Goal: Task Accomplishment & Management: Manage account settings

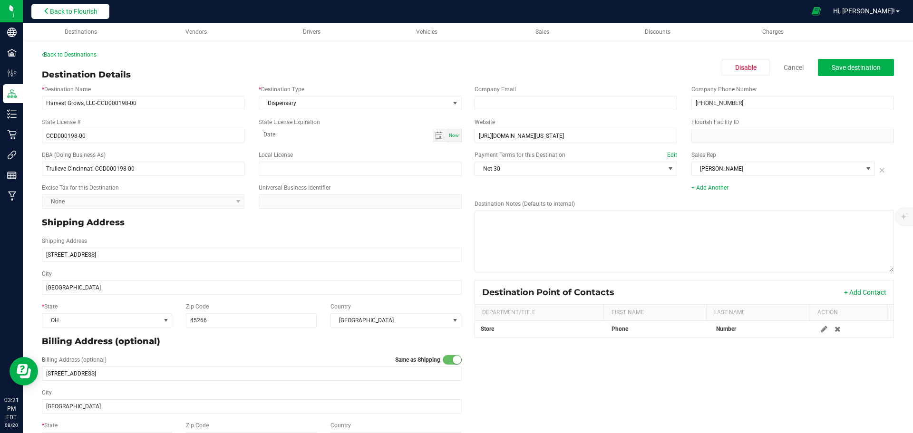
click at [85, 8] on span "Back to Flourish" at bounding box center [74, 12] width 48 height 8
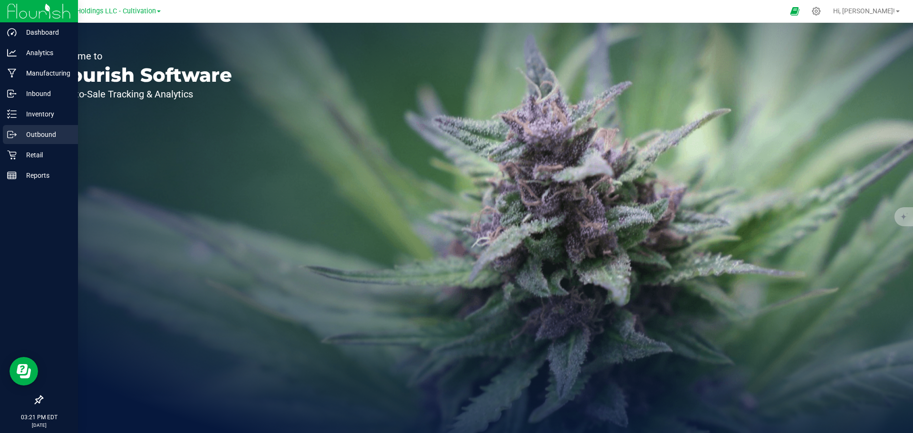
click at [37, 126] on div "Outbound" at bounding box center [40, 134] width 75 height 19
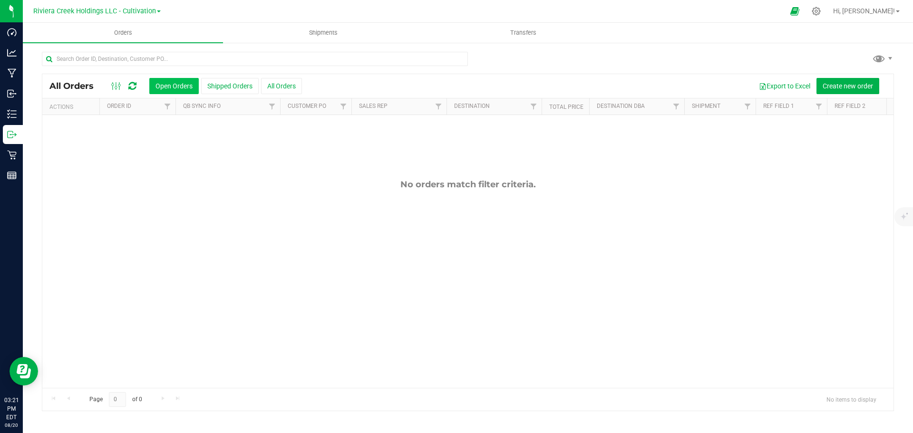
click at [181, 87] on button "Open Orders" at bounding box center [173, 86] width 49 height 16
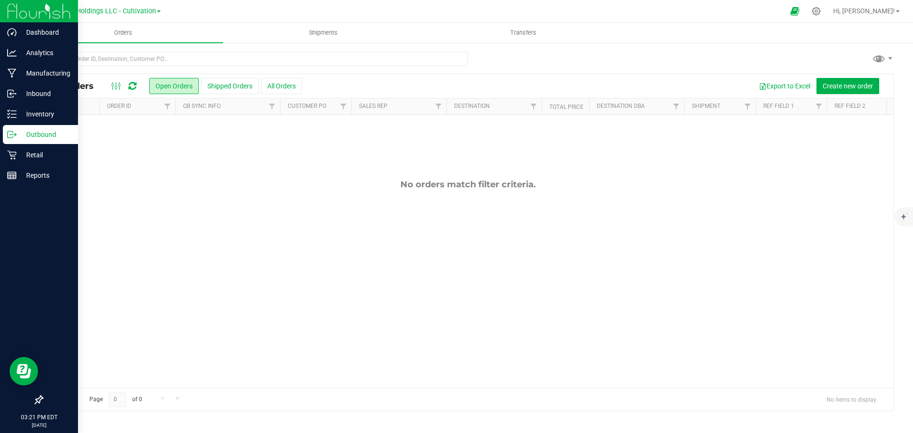
click at [13, 139] on icon at bounding box center [12, 135] width 10 height 10
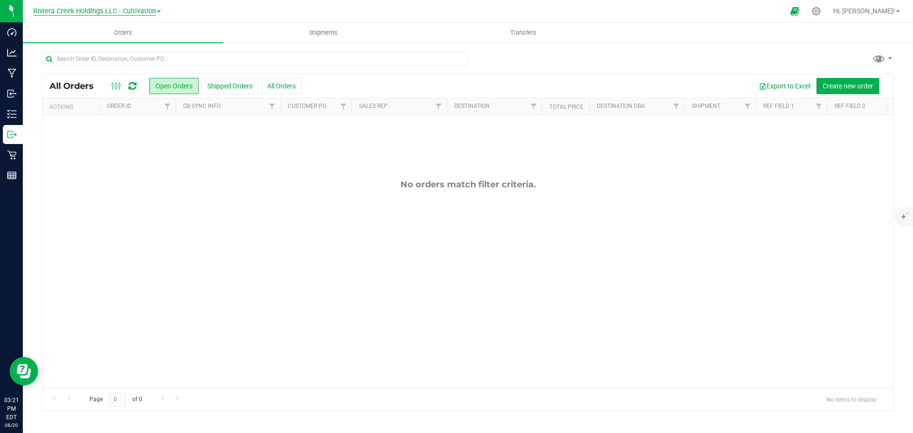
click at [153, 13] on span "Riviera Creek Holdings LLC - Cultivation" at bounding box center [94, 11] width 123 height 9
click at [130, 45] on link "Riviera Creek Holdings LLC - Processing" at bounding box center [97, 46] width 139 height 13
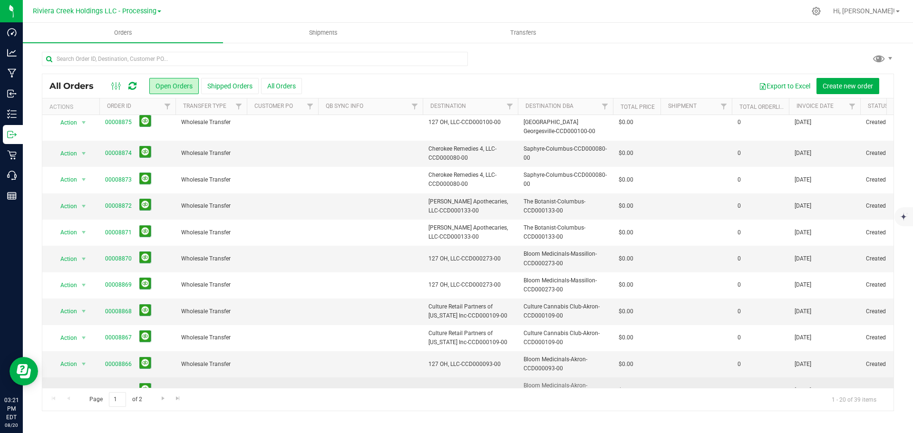
scroll to position [261, 0]
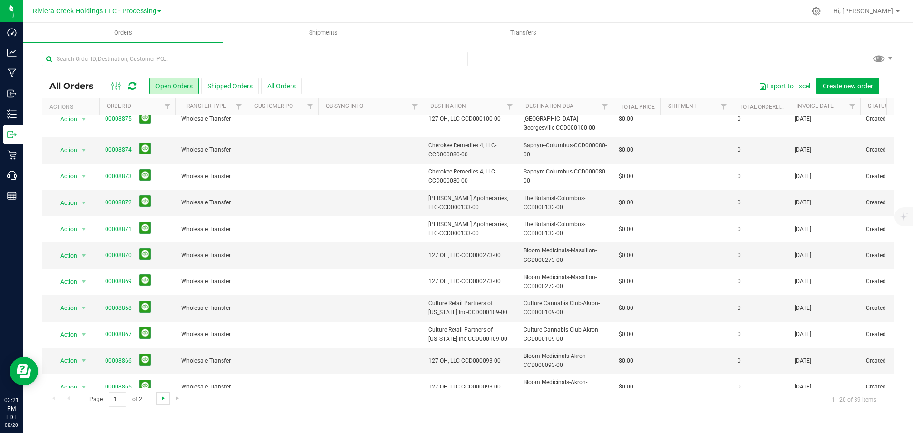
click at [164, 399] on span "Go to the next page" at bounding box center [163, 399] width 8 height 8
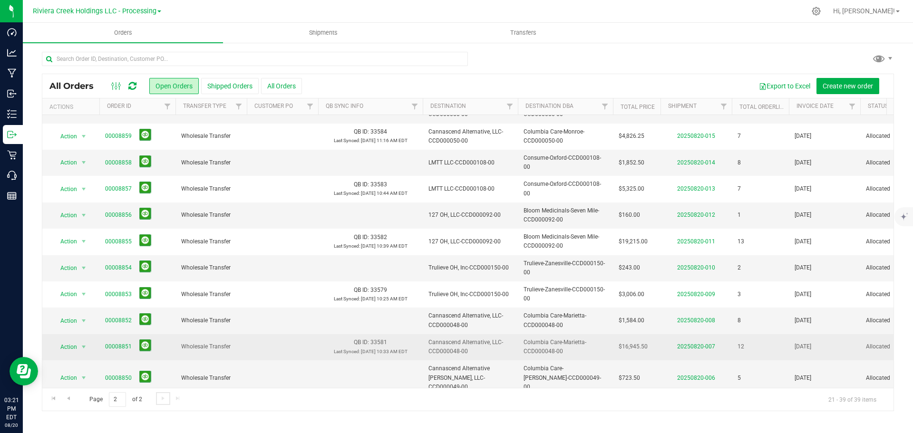
scroll to position [143, 0]
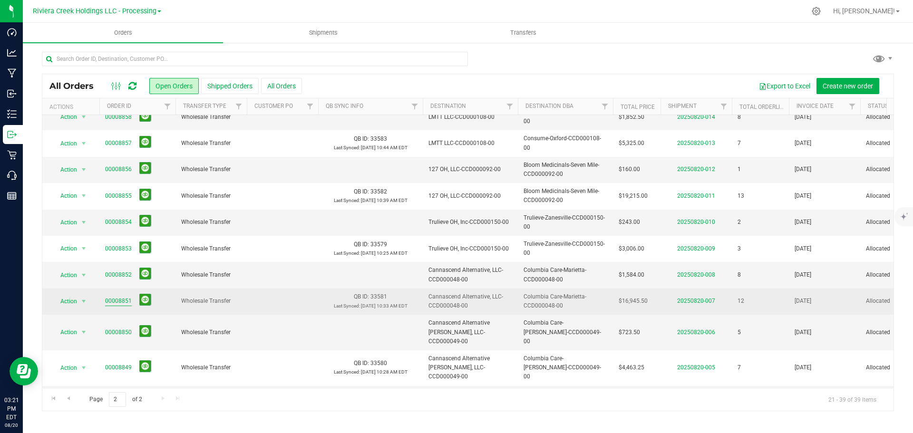
click at [112, 302] on link "00008851" at bounding box center [118, 301] width 27 height 9
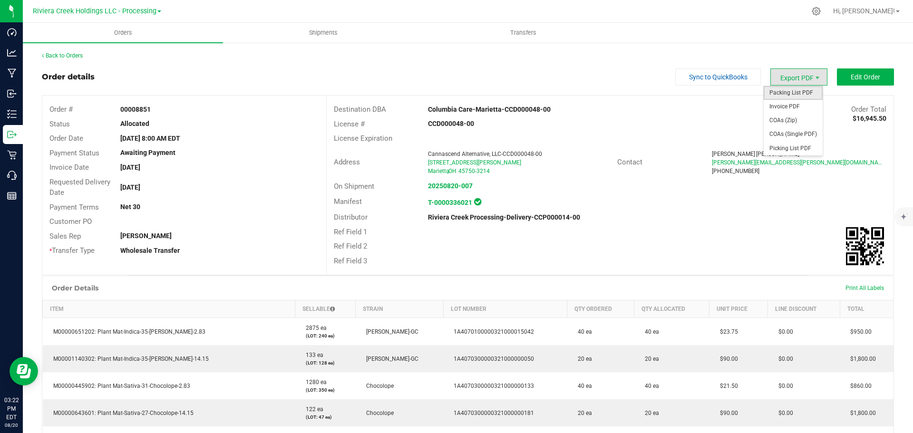
click at [794, 94] on span "Packing List PDF" at bounding box center [793, 93] width 59 height 14
click at [855, 79] on span "Edit Order" at bounding box center [865, 77] width 29 height 8
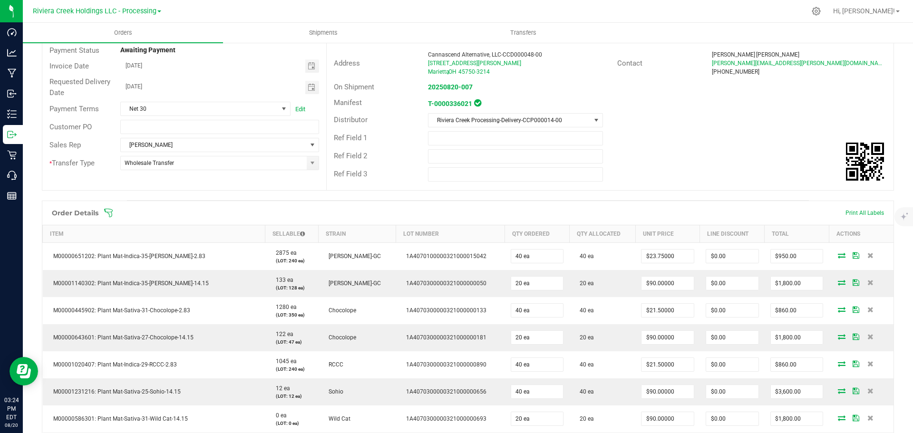
scroll to position [285, 0]
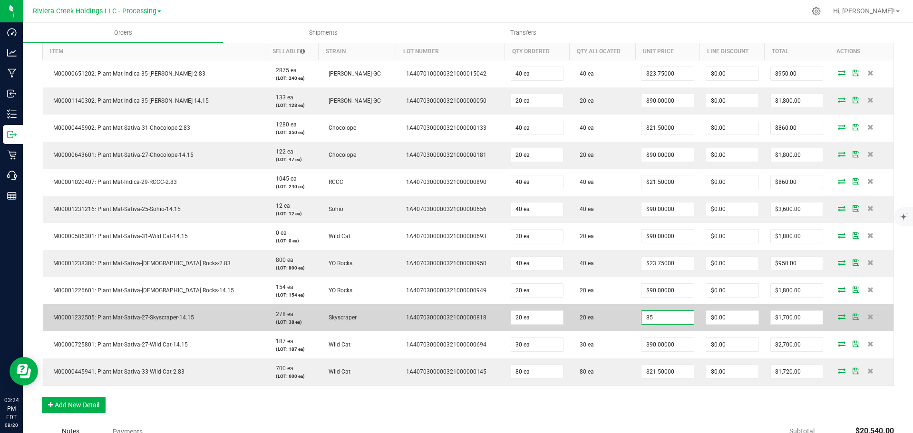
click at [659, 319] on input "85" at bounding box center [667, 317] width 52 height 13
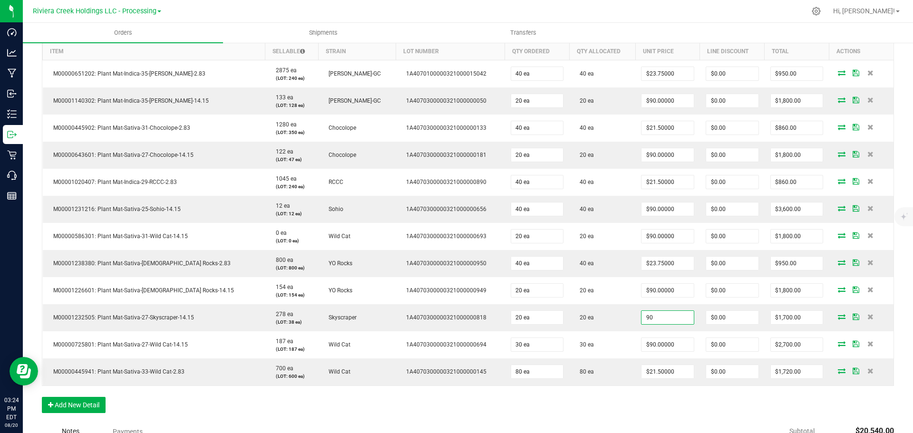
type input "$90.00000"
type input "$1,800.00"
click at [658, 399] on div "Order Details Print All Labels Item Sellable Strain Lot Number Qty Ordered Qty …" at bounding box center [468, 220] width 852 height 405
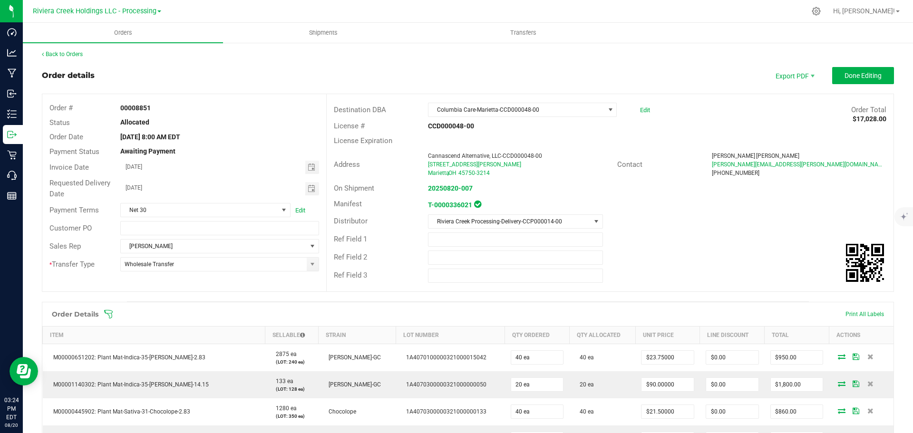
scroll to position [0, 0]
click at [848, 77] on span "Done Editing" at bounding box center [862, 77] width 37 height 8
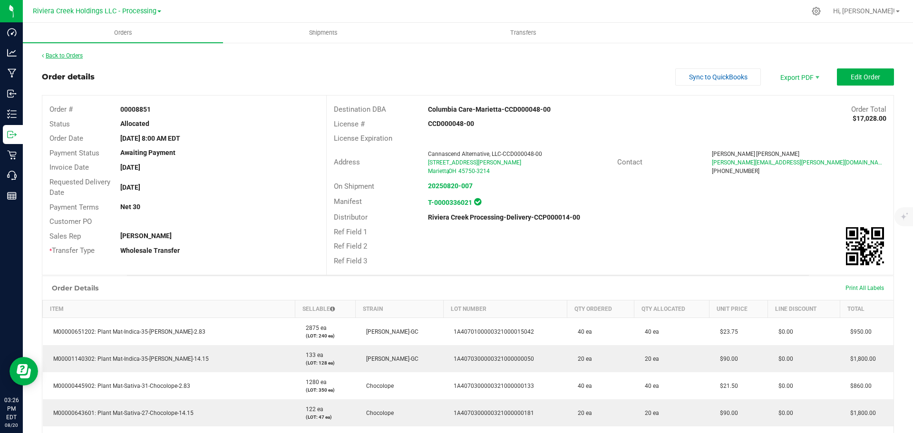
click at [61, 53] on link "Back to Orders" at bounding box center [62, 55] width 41 height 7
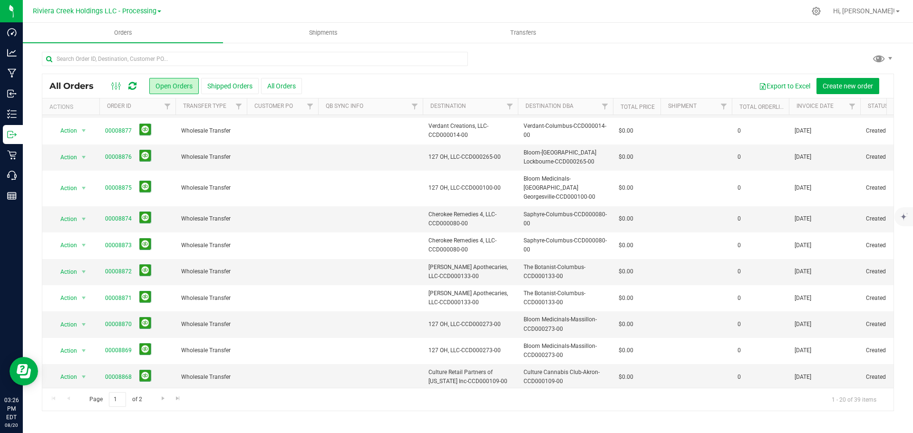
scroll to position [261, 0]
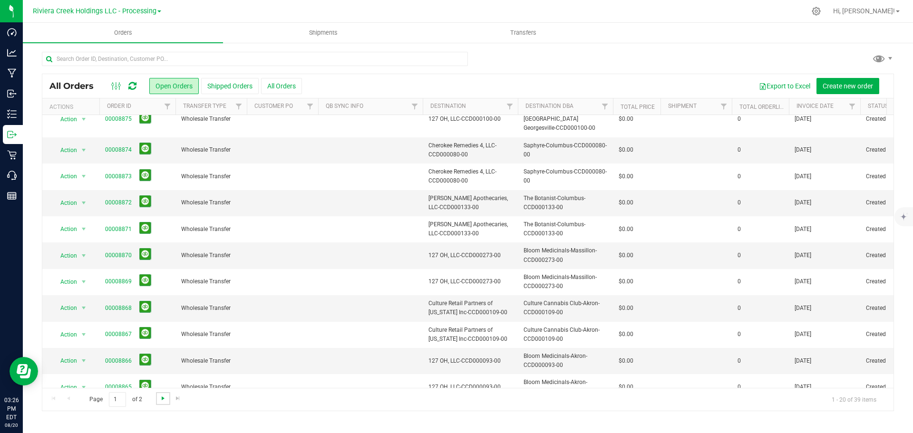
click at [161, 397] on span "Go to the next page" at bounding box center [163, 399] width 8 height 8
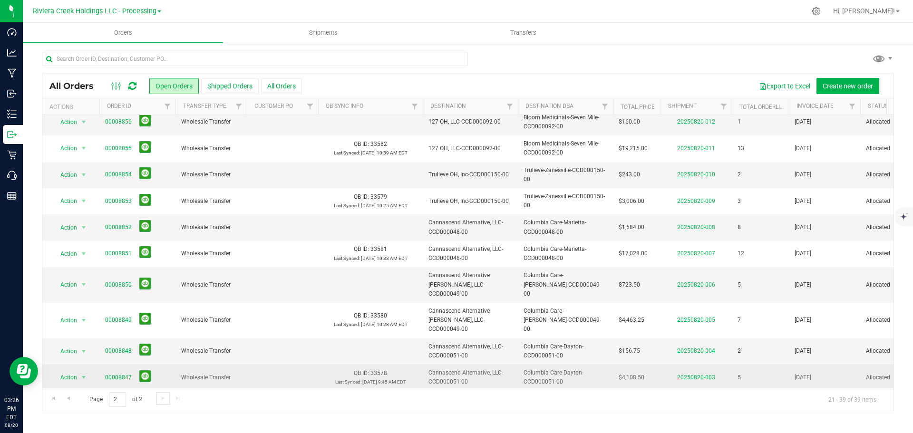
scroll to position [234, 0]
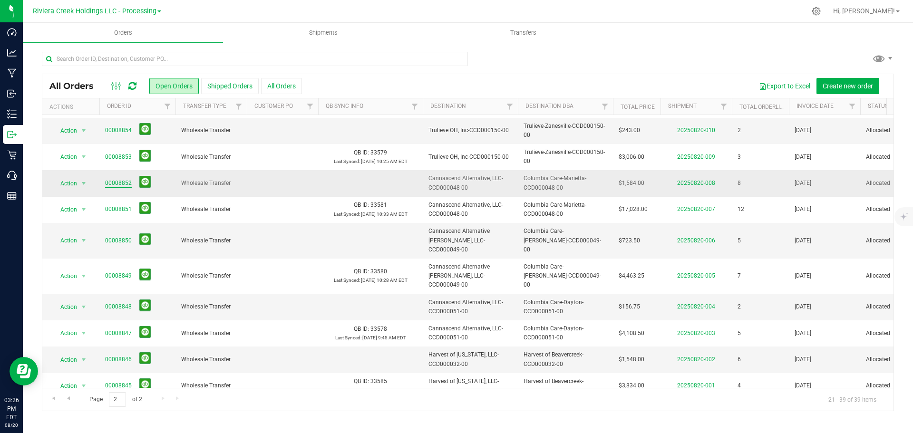
click at [118, 180] on link "00008852" at bounding box center [118, 183] width 27 height 9
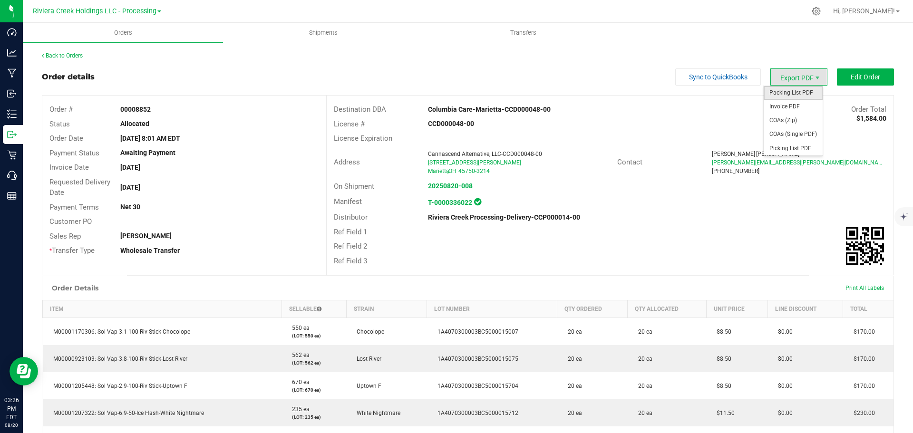
click at [796, 97] on span "Packing List PDF" at bounding box center [793, 93] width 59 height 14
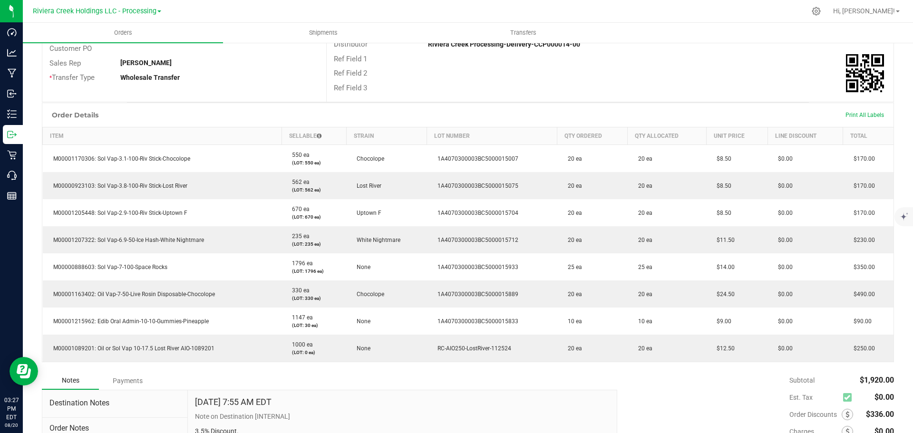
scroll to position [30, 0]
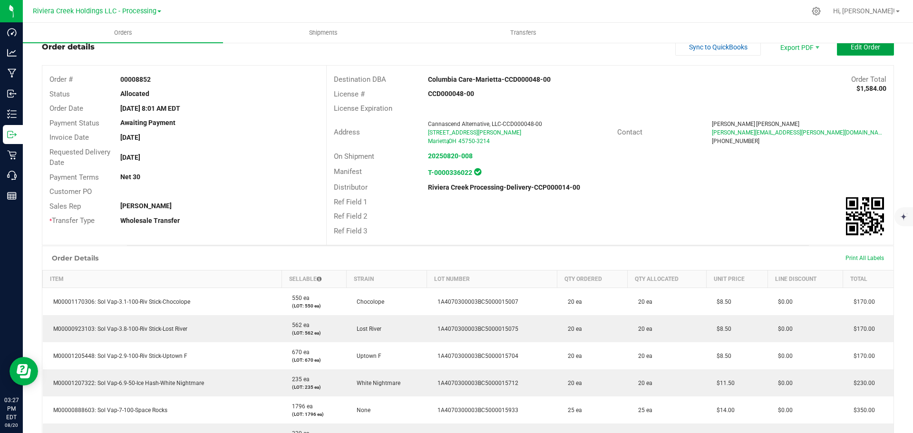
click at [859, 47] on span "Edit Order" at bounding box center [865, 47] width 29 height 8
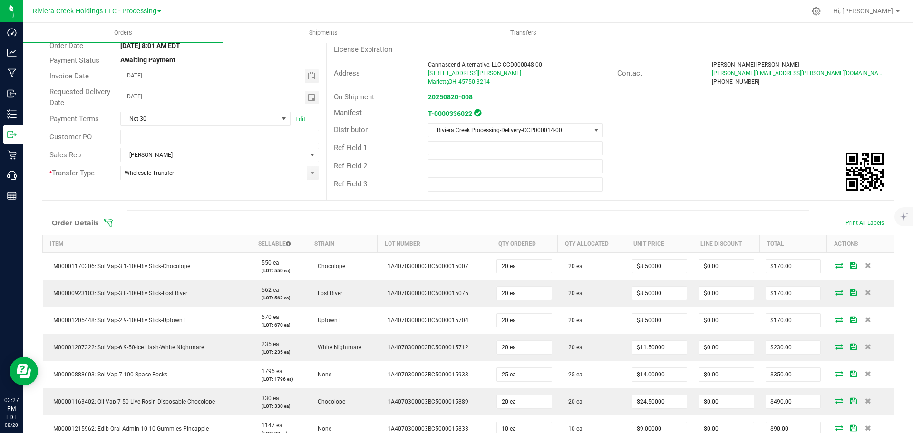
scroll to position [220, 0]
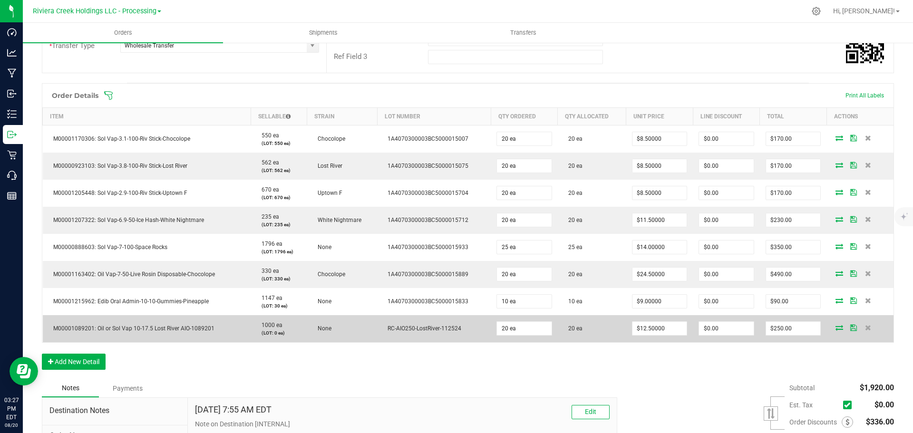
click at [650, 321] on td "$12.50000" at bounding box center [659, 328] width 67 height 27
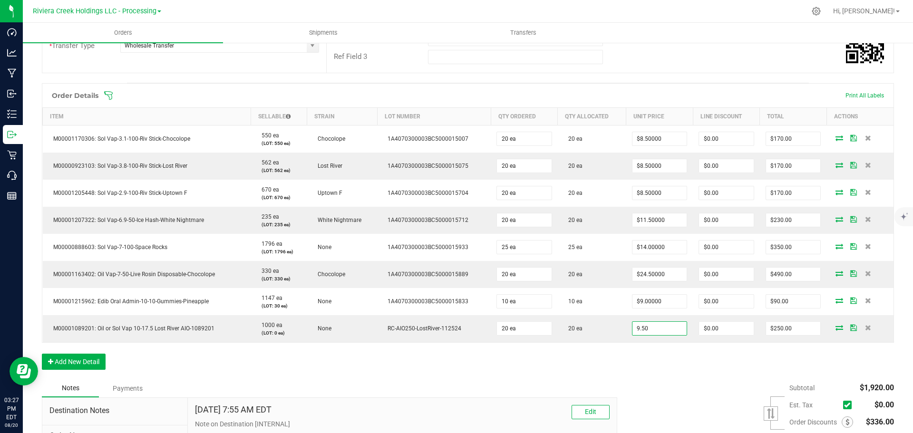
type input "$9.50000"
type input "$190.00"
click at [657, 367] on div "Order Details Print All Labels Item Sellable Strain Lot Number Qty Ordered Qty …" at bounding box center [468, 231] width 852 height 296
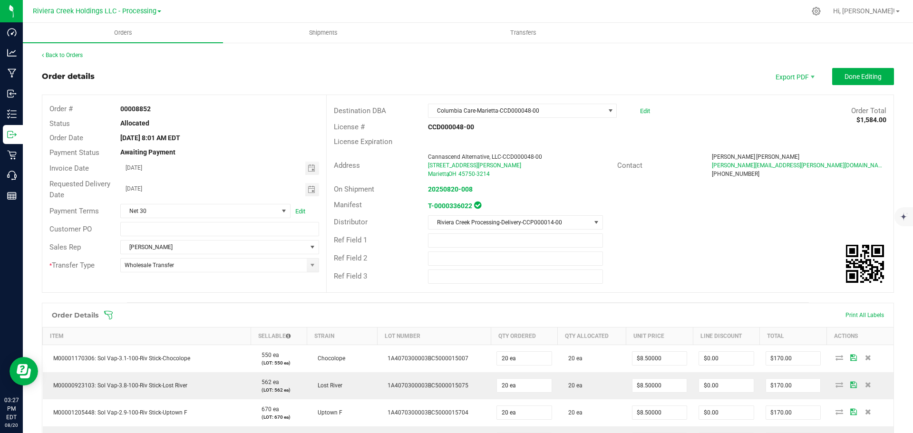
scroll to position [0, 0]
click at [859, 81] on span "Done Editing" at bounding box center [862, 77] width 37 height 8
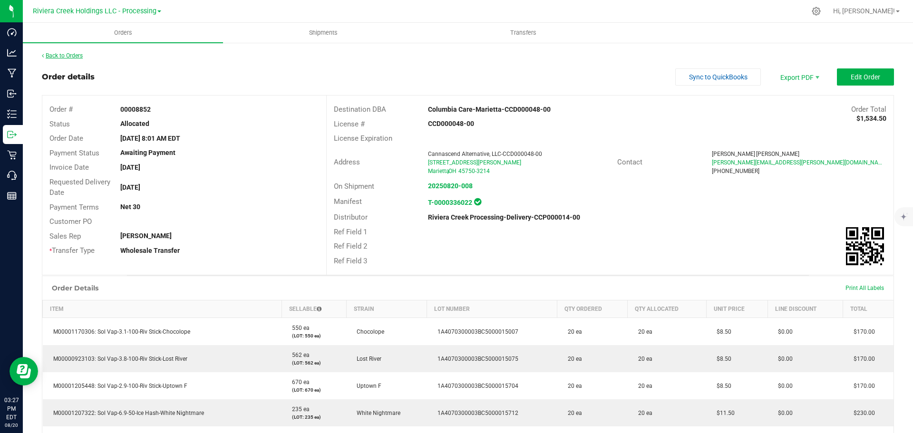
click at [72, 57] on link "Back to Orders" at bounding box center [62, 55] width 41 height 7
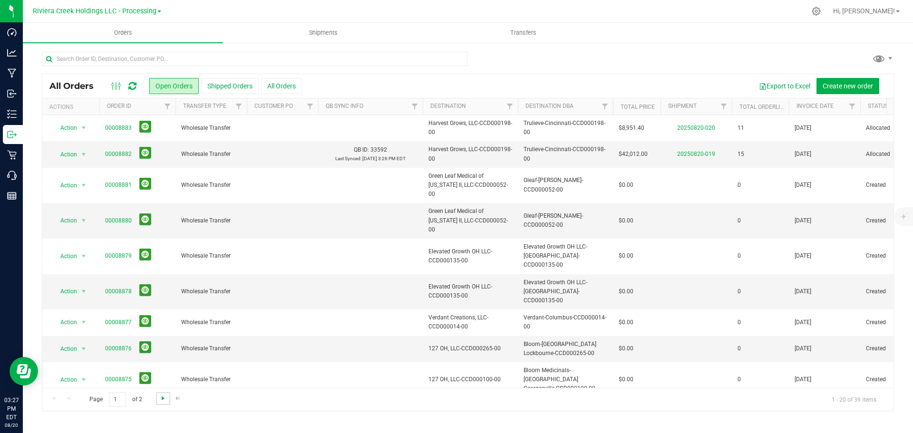
click at [159, 402] on span "Go to the next page" at bounding box center [163, 399] width 8 height 8
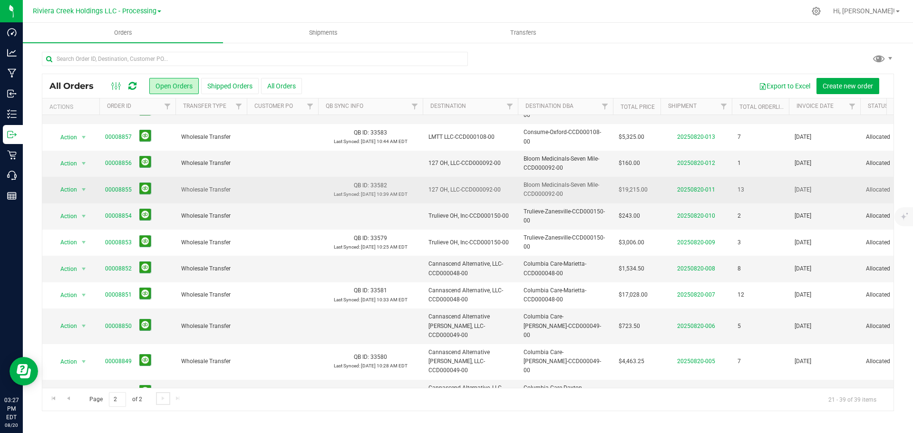
scroll to position [190, 0]
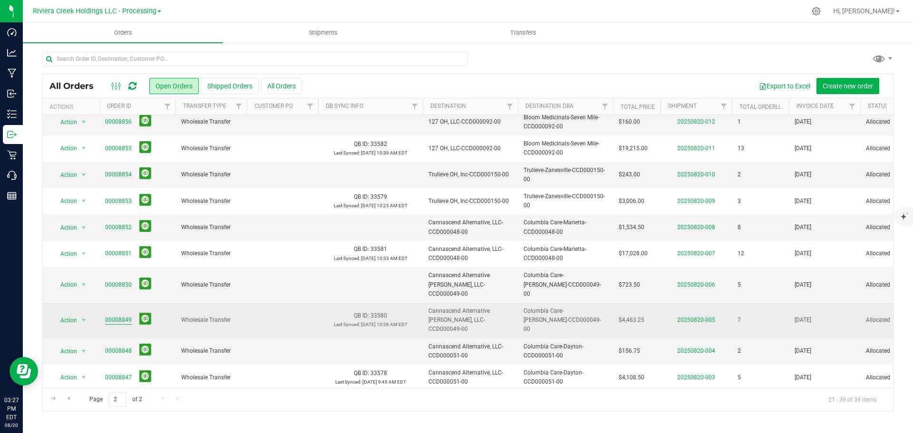
click at [126, 316] on link "00008849" at bounding box center [118, 320] width 27 height 9
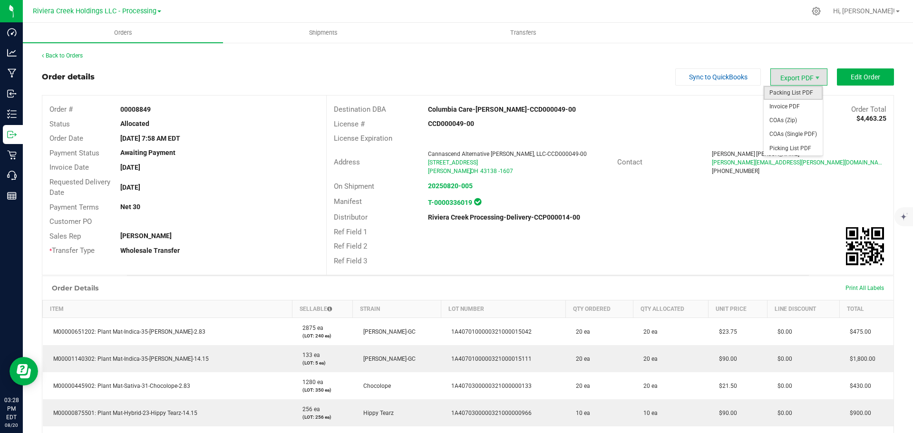
click at [791, 94] on span "Packing List PDF" at bounding box center [793, 93] width 59 height 14
click at [58, 58] on link "Back to Orders" at bounding box center [62, 55] width 41 height 7
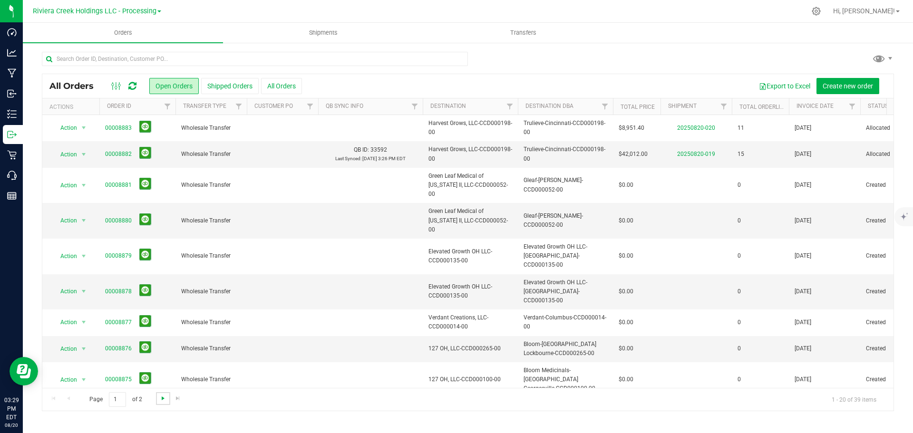
click at [161, 398] on span "Go to the next page" at bounding box center [163, 399] width 8 height 8
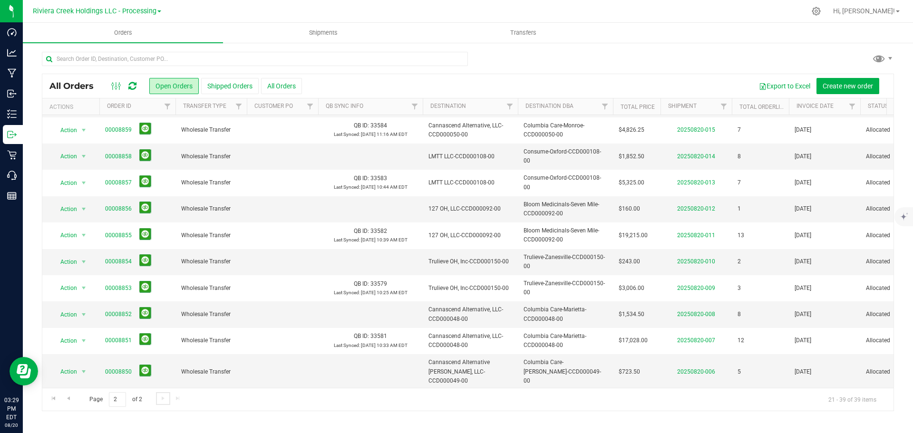
scroll to position [234, 0]
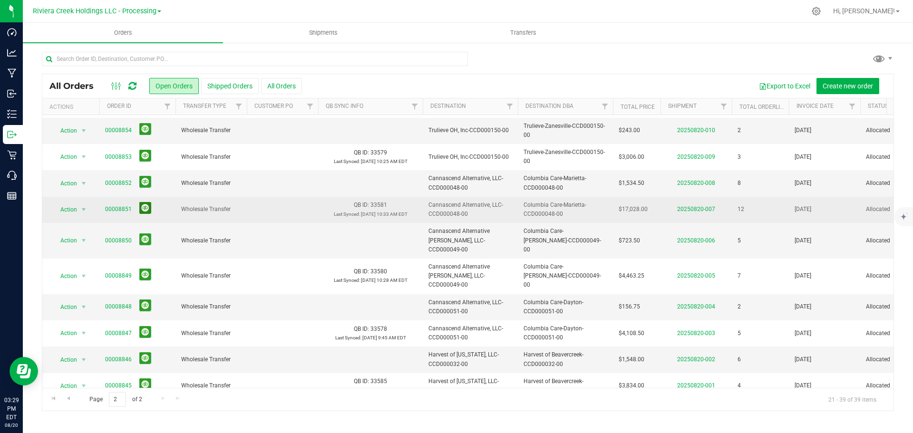
click at [143, 209] on button at bounding box center [145, 208] width 12 height 12
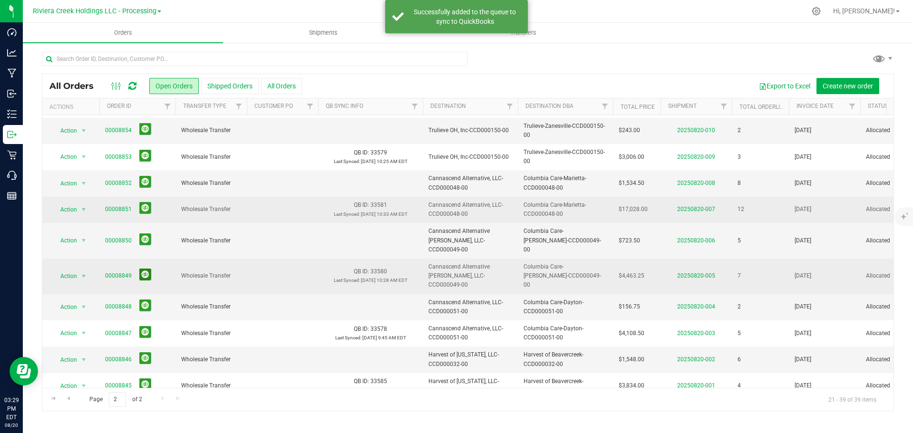
click at [142, 269] on button at bounding box center [145, 275] width 12 height 12
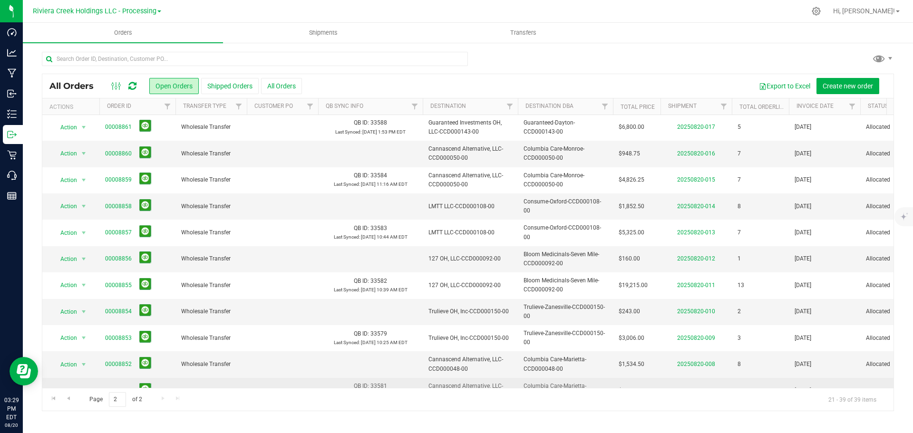
scroll to position [44, 0]
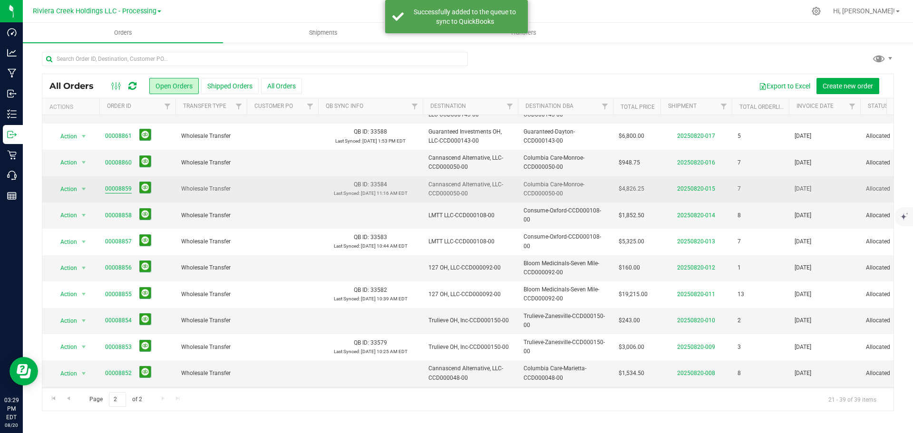
click at [116, 190] on link "00008859" at bounding box center [118, 188] width 27 height 9
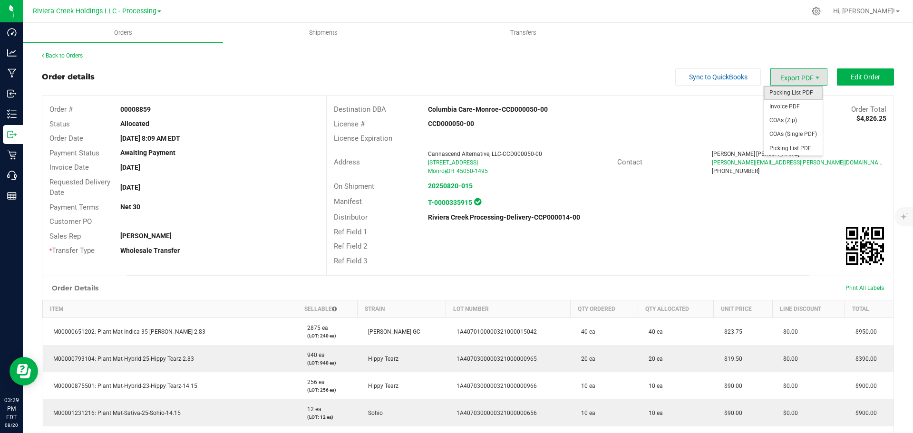
click at [785, 97] on span "Packing List PDF" at bounding box center [793, 93] width 59 height 14
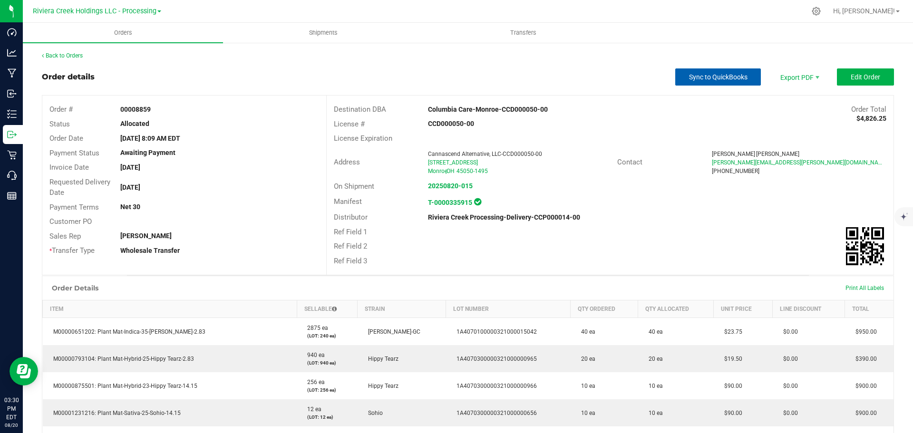
click at [709, 78] on span "Sync to QuickBooks" at bounding box center [718, 77] width 58 height 8
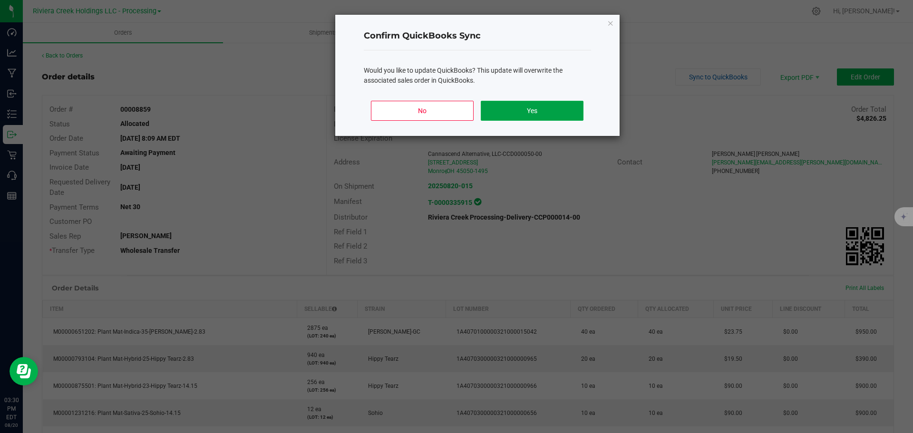
drag, startPoint x: 548, startPoint y: 110, endPoint x: 540, endPoint y: 108, distance: 8.4
click at [548, 110] on button "Yes" at bounding box center [532, 111] width 102 height 20
